Goal: Task Accomplishment & Management: Use online tool/utility

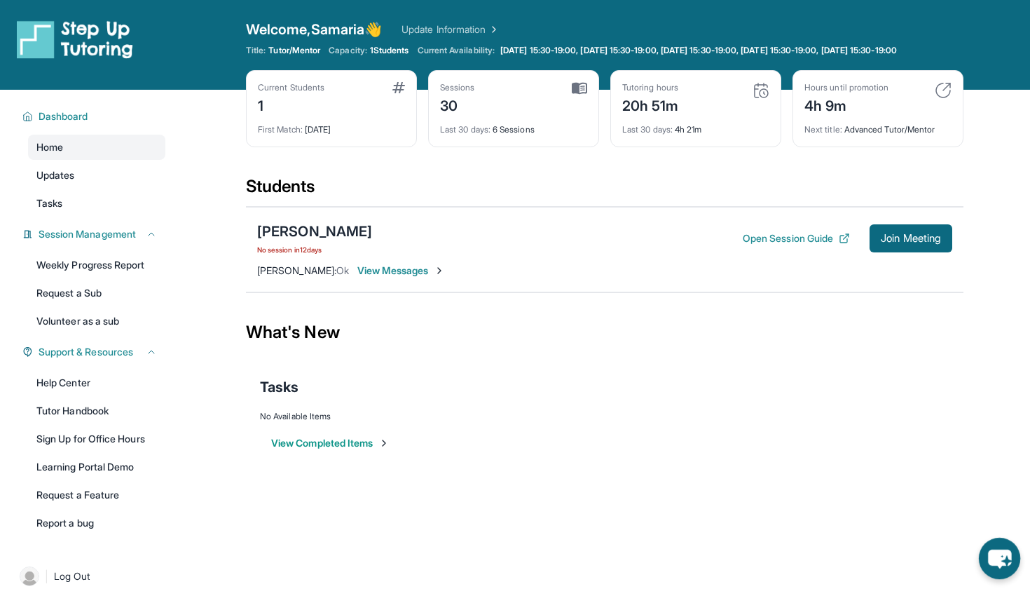
click at [643, 533] on icon "chat-button" at bounding box center [999, 557] width 41 height 41
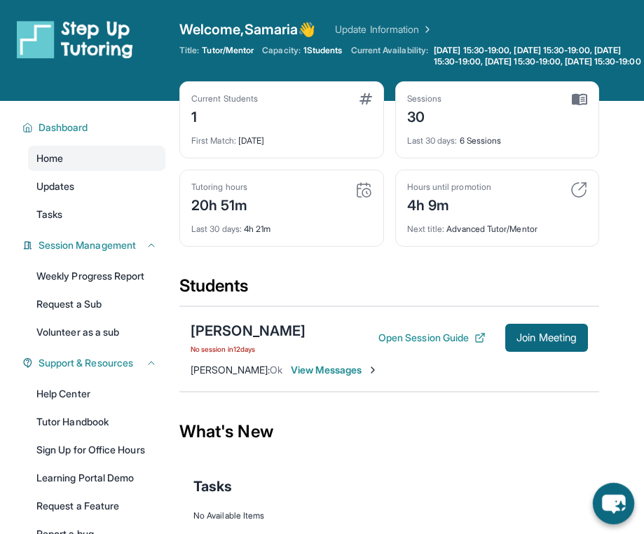
click at [609, 498] on icon "chat-button" at bounding box center [613, 504] width 23 height 19
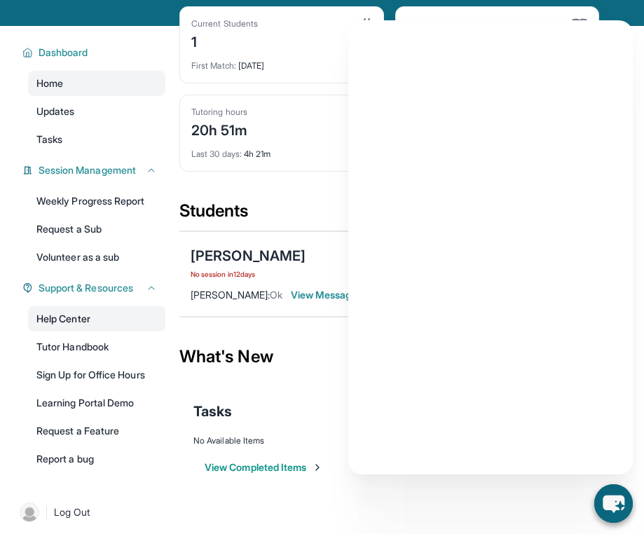
scroll to position [67, 0]
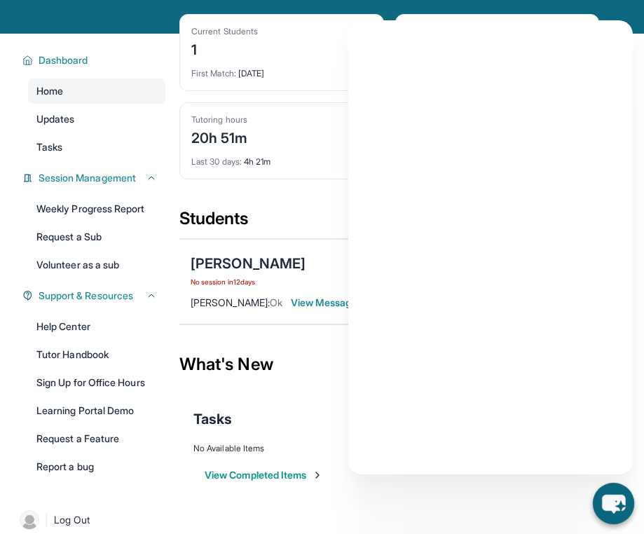
click at [604, 504] on icon "chat-button" at bounding box center [613, 504] width 23 height 19
click at [615, 504] on icon "chat-button" at bounding box center [613, 504] width 23 height 19
click at [617, 506] on icon "chat-button" at bounding box center [613, 503] width 41 height 41
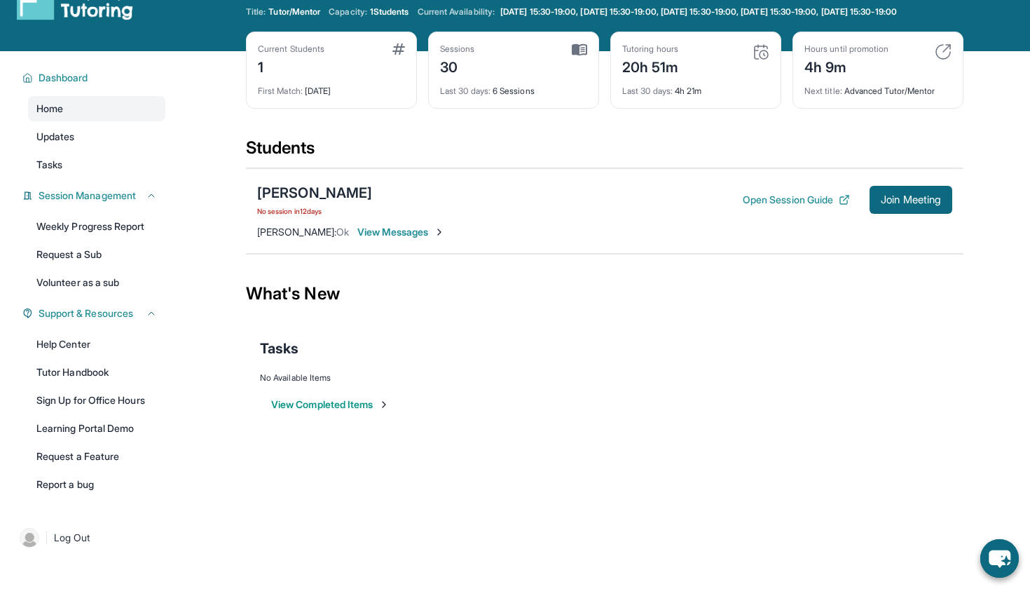
scroll to position [34, 0]
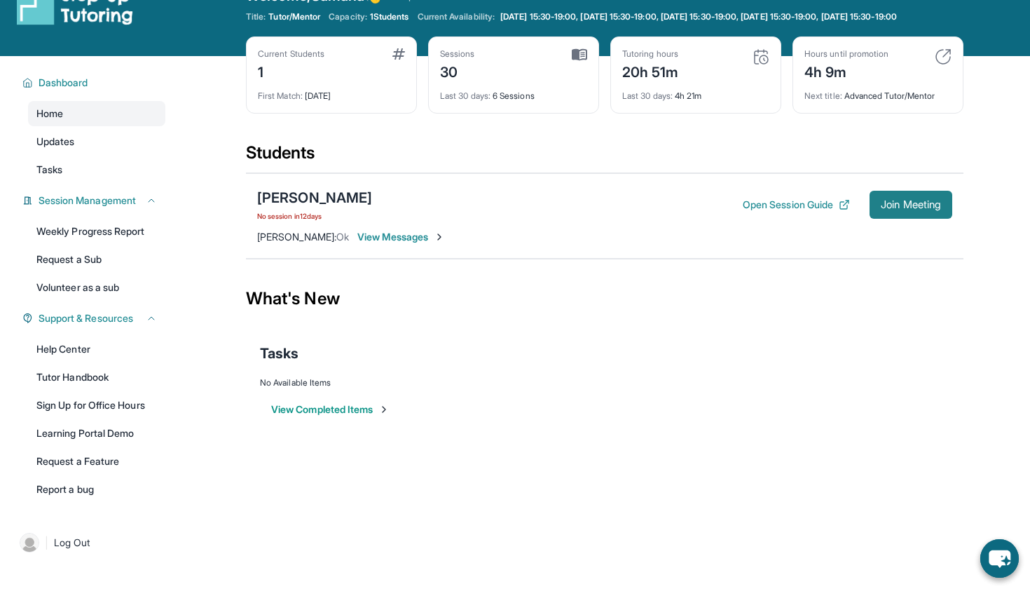
click at [643, 219] on button "Join Meeting" at bounding box center [911, 205] width 83 height 28
click at [94, 357] on link "Help Center" at bounding box center [96, 348] width 137 height 25
